Goal: Information Seeking & Learning: Learn about a topic

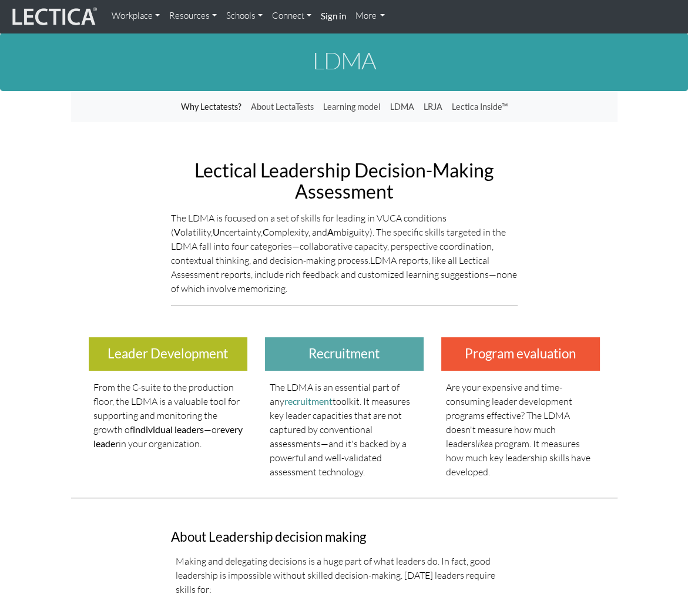
click at [213, 13] on link "Resources" at bounding box center [192, 16] width 57 height 23
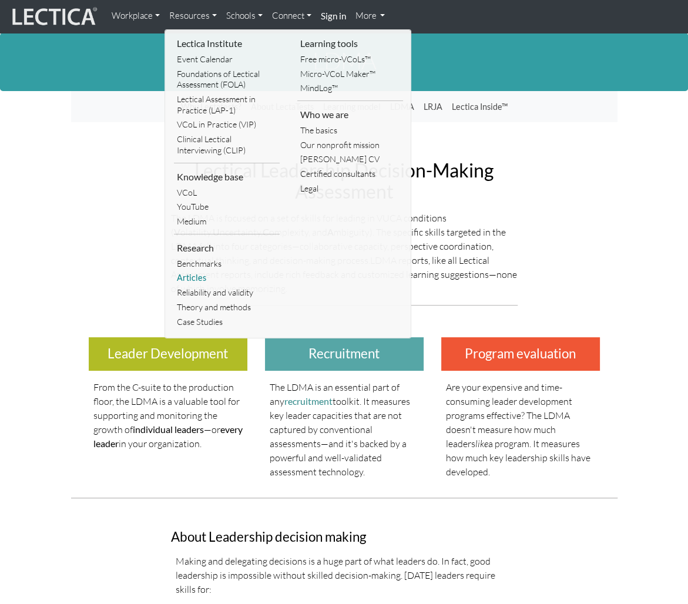
click at [199, 277] on link "Articles" at bounding box center [227, 278] width 106 height 15
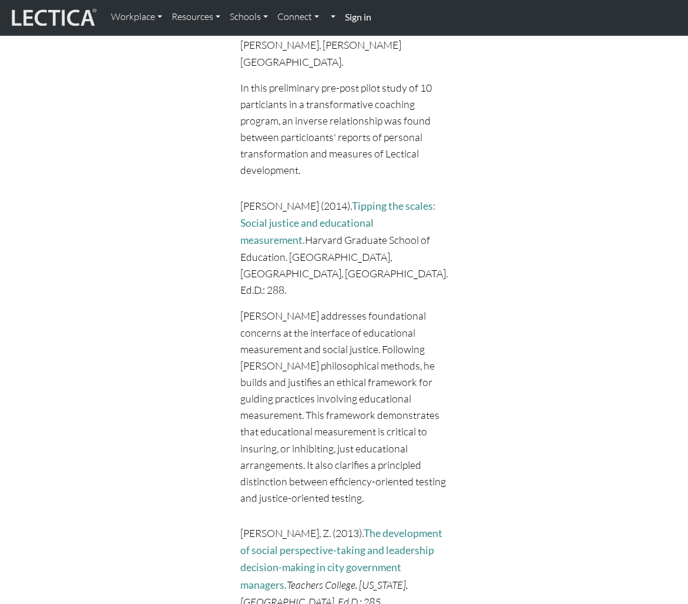
scroll to position [4810, 0]
